Goal: Task Accomplishment & Management: Manage account settings

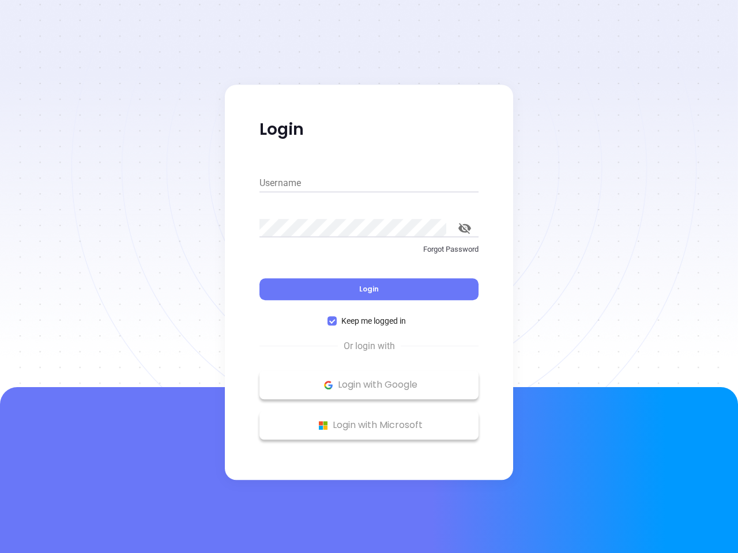
click at [369, 277] on div "Login" at bounding box center [368, 283] width 219 height 36
click at [369, 183] on input "Username" at bounding box center [368, 183] width 219 height 18
click at [464, 228] on icon "toggle password visibility" at bounding box center [464, 228] width 13 height 11
click at [369, 289] on span "Login" at bounding box center [369, 289] width 20 height 10
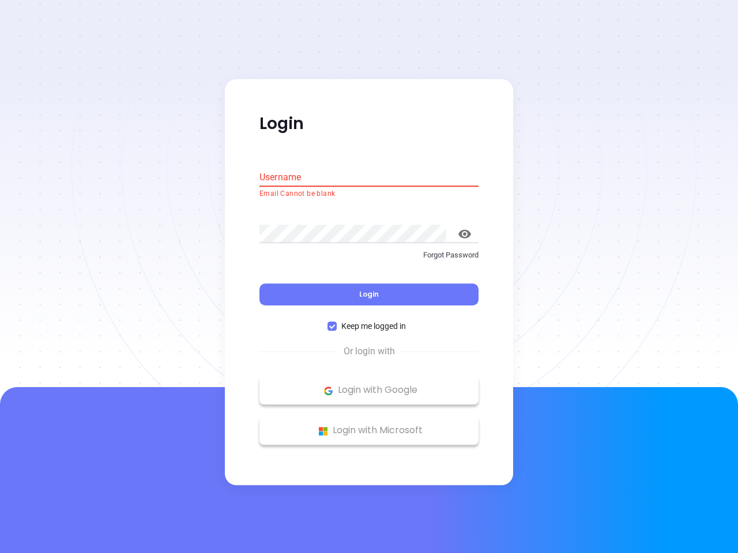
click at [369, 321] on span "Keep me logged in" at bounding box center [374, 326] width 74 height 13
click at [337, 322] on input "Keep me logged in" at bounding box center [331, 326] width 9 height 9
checkbox input "false"
click at [369, 385] on p "Login with Google" at bounding box center [368, 390] width 207 height 17
click at [369, 425] on p "Login with Microsoft" at bounding box center [368, 430] width 207 height 17
